Goal: Task Accomplishment & Management: Manage account settings

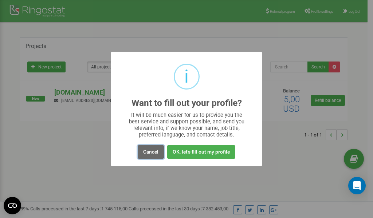
click at [150, 154] on button "Cancel" at bounding box center [151, 151] width 26 height 13
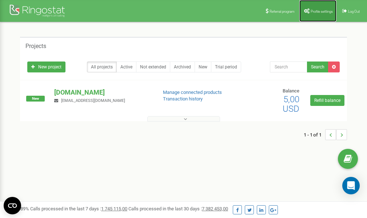
click at [319, 11] on span "Profile settings" at bounding box center [322, 11] width 22 height 4
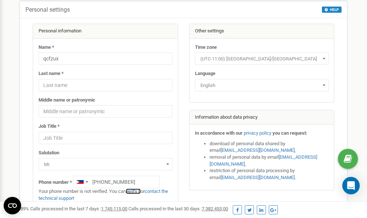
click at [136, 192] on link "verify it" at bounding box center [133, 191] width 15 height 5
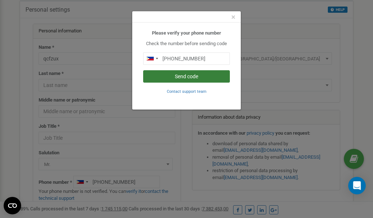
click at [176, 76] on button "Send code" at bounding box center [186, 76] width 87 height 12
